Goal: Find specific page/section: Find specific page/section

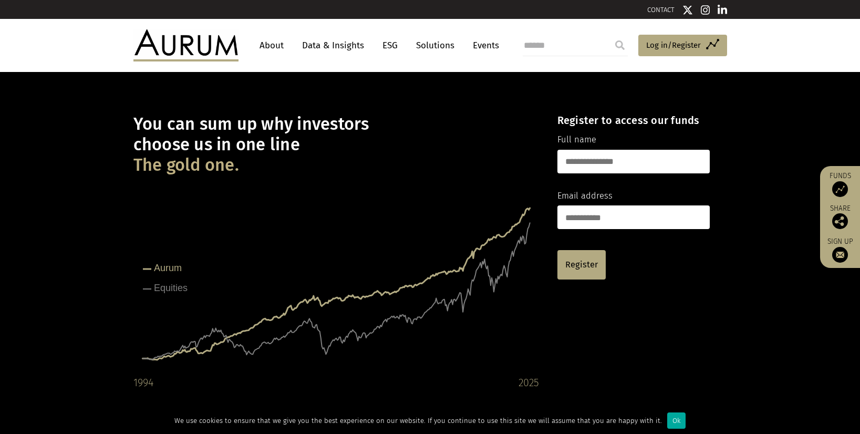
click at [432, 53] on link "Solutions" at bounding box center [435, 45] width 49 height 19
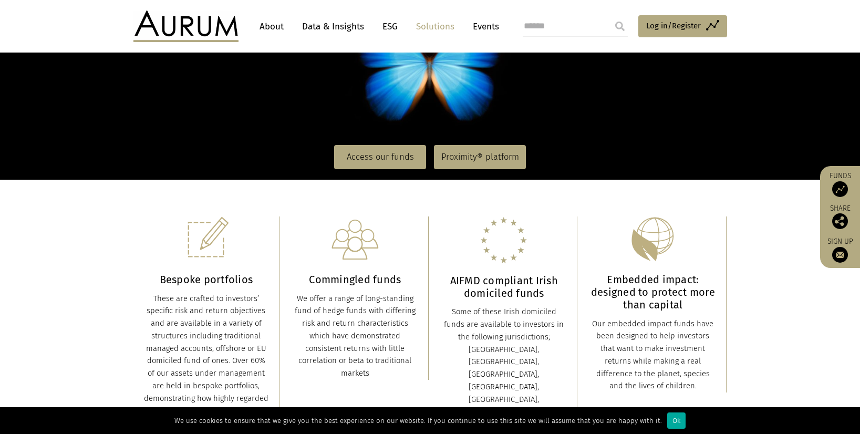
scroll to position [158, 0]
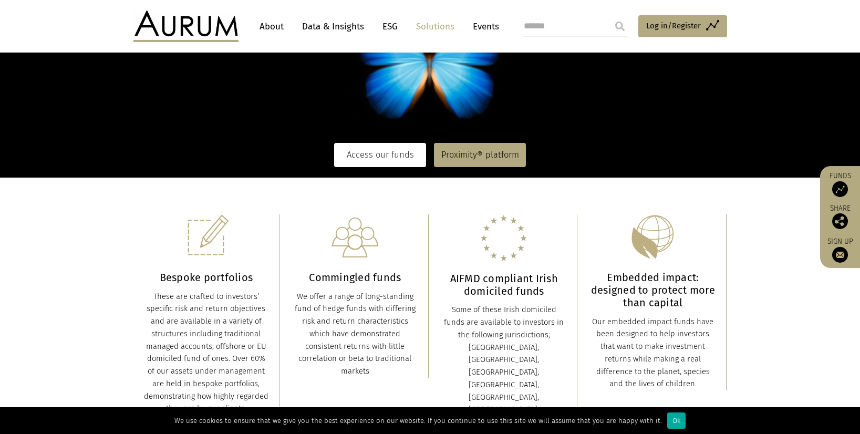
click at [409, 161] on link "Access our funds" at bounding box center [380, 155] width 92 height 24
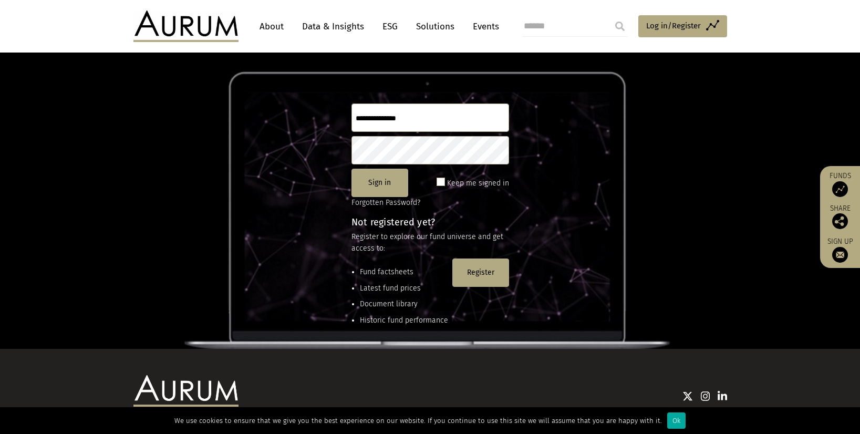
scroll to position [143, 0]
